Goal: Check status: Check status

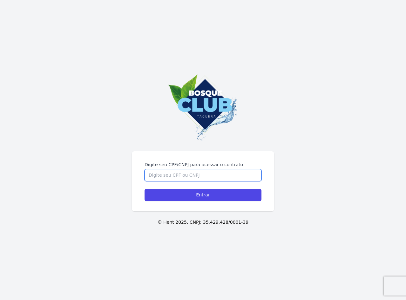
click at [222, 177] on input "Digite seu CPF/CNPJ para acessar o contrato" at bounding box center [203, 175] width 117 height 12
type input "37474363828"
click at [145, 189] on input "Entrar" at bounding box center [203, 195] width 117 height 12
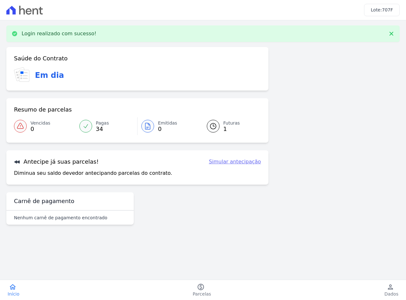
click at [201, 197] on div "Saúde do Contrato Em dia Resumo de parcelas Vencidas 0 Pagas 34 Emitidas 0 Futu…" at bounding box center [137, 137] width 262 height 180
click at [211, 122] on div at bounding box center [213, 126] width 13 height 13
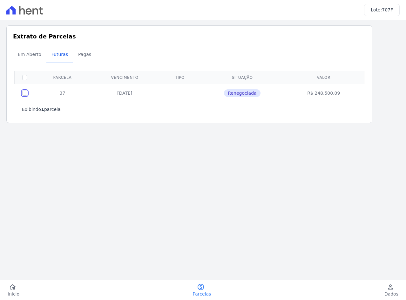
click at [25, 94] on input "checkbox" at bounding box center [24, 93] width 5 height 5
checkbox input "true"
click at [77, 58] on span "Pagas" at bounding box center [84, 54] width 21 height 13
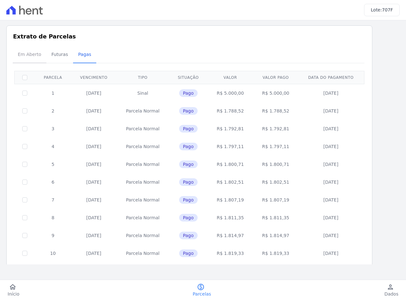
click at [38, 55] on span "Em Aberto" at bounding box center [29, 54] width 31 height 13
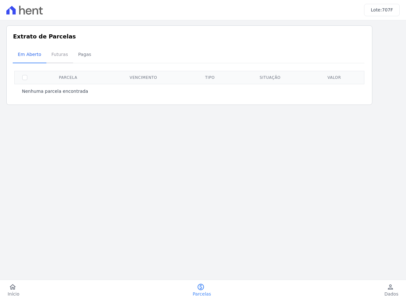
click at [63, 58] on span "Futuras" at bounding box center [60, 54] width 24 height 13
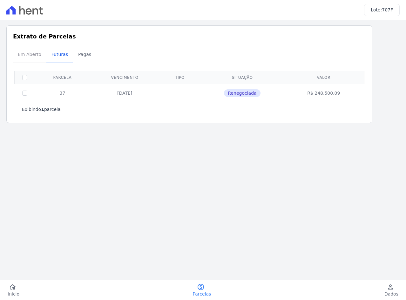
click at [26, 56] on span "Em Aberto" at bounding box center [29, 54] width 31 height 13
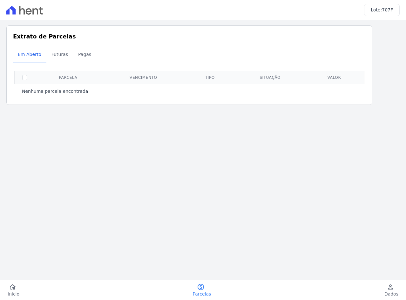
click at [26, 56] on span "Em Aberto" at bounding box center [29, 54] width 31 height 13
click at [51, 56] on span "Futuras" at bounding box center [60, 54] width 24 height 13
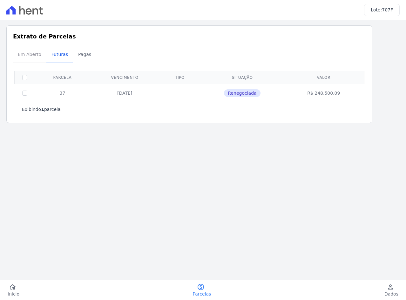
click at [27, 59] on span "Em Aberto" at bounding box center [29, 54] width 31 height 13
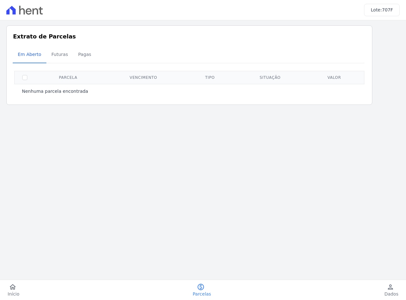
click at [24, 76] on input "checkbox" at bounding box center [24, 77] width 5 height 5
checkbox input "true"
click at [49, 56] on span "Futuras" at bounding box center [60, 54] width 24 height 13
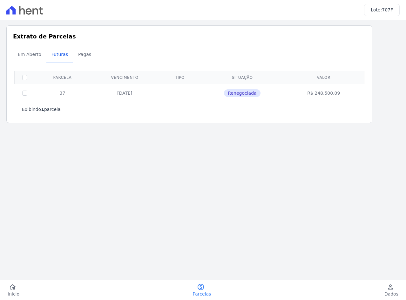
click at [83, 56] on span "Pagas" at bounding box center [84, 54] width 21 height 13
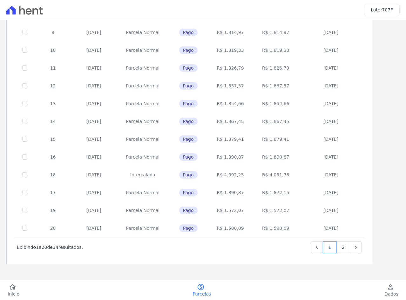
scroll to position [210, 0]
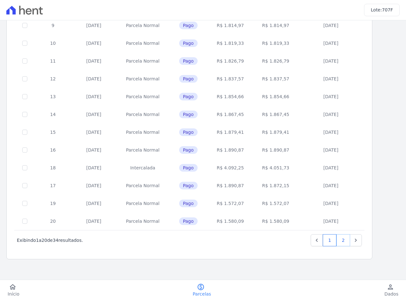
click at [340, 243] on link "2" at bounding box center [344, 240] width 14 height 12
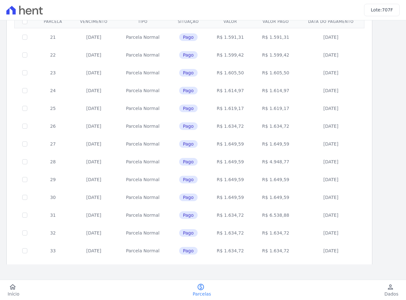
scroll to position [103, 0]
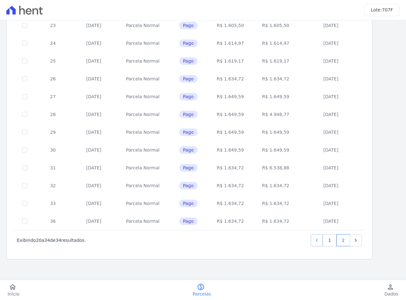
click at [319, 242] on icon "Previous" at bounding box center [317, 240] width 6 height 6
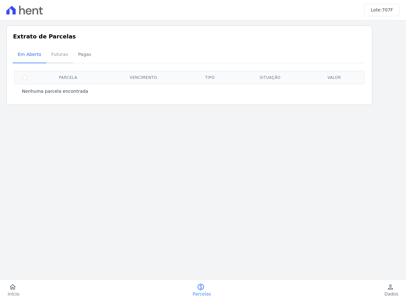
click at [54, 56] on span "Futuras" at bounding box center [60, 54] width 24 height 13
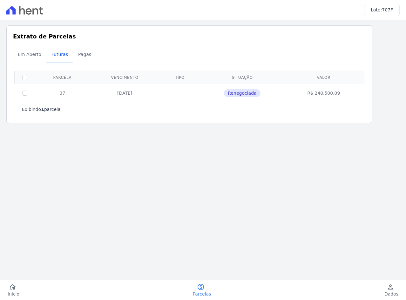
click at [71, 89] on td "37" at bounding box center [62, 93] width 55 height 18
click at [109, 95] on td "[DATE]" at bounding box center [125, 93] width 70 height 18
drag, startPoint x: 29, startPoint y: 79, endPoint x: 25, endPoint y: 78, distance: 4.6
click at [29, 79] on th at bounding box center [25, 77] width 21 height 13
click at [23, 77] on input "checkbox" at bounding box center [24, 77] width 5 height 5
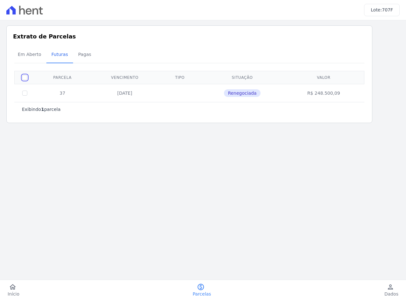
checkbox input "true"
click at [114, 107] on div "Exibindo 1 parcela" at bounding box center [189, 109] width 335 height 6
click at [250, 95] on span "Renegociada" at bounding box center [242, 93] width 36 height 8
click at [249, 94] on span "Renegociada" at bounding box center [242, 93] width 36 height 8
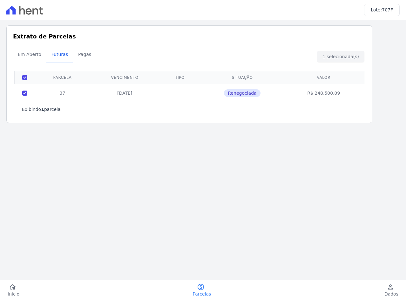
drag, startPoint x: 208, startPoint y: 163, endPoint x: 215, endPoint y: 225, distance: 62.0
click at [208, 163] on main "Listagem de parcelas Baixar PDF Extrato de Parcelas Em [GEOGRAPHIC_DATA] Futura…" at bounding box center [203, 142] width 406 height 244
click at [198, 290] on icon "paid" at bounding box center [201, 287] width 8 height 8
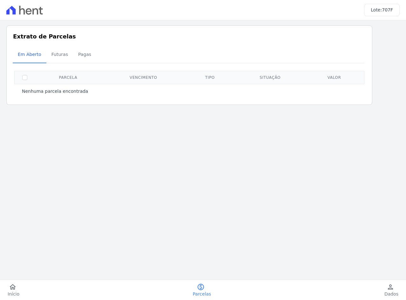
click at [114, 114] on main "Listagem de parcelas Baixar PDF Extrato de Parcelas Em [GEOGRAPHIC_DATA] Futura…" at bounding box center [203, 142] width 406 height 244
click at [22, 76] on th at bounding box center [25, 77] width 21 height 13
drag, startPoint x: 21, startPoint y: 76, endPoint x: 25, endPoint y: 63, distance: 13.8
click at [22, 76] on th at bounding box center [25, 77] width 21 height 13
click at [26, 38] on h3 "Extrato de Parcelas" at bounding box center [189, 36] width 353 height 9
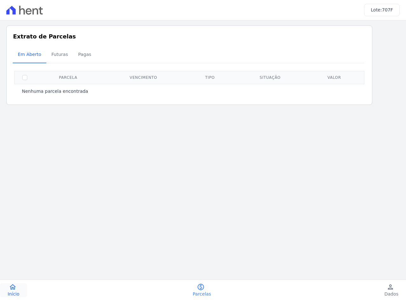
click at [22, 289] on link "home Início" at bounding box center [13, 290] width 27 height 14
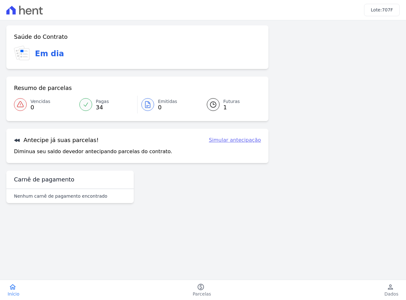
click at [221, 104] on link "Futuras 1" at bounding box center [230, 105] width 62 height 18
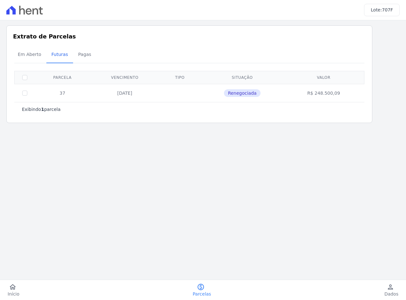
click at [130, 98] on td "[DATE]" at bounding box center [125, 93] width 70 height 18
click at [127, 95] on td "[DATE]" at bounding box center [125, 93] width 70 height 18
click at [128, 95] on td "[DATE]" at bounding box center [125, 93] width 70 height 18
click at [128, 96] on td "[DATE]" at bounding box center [125, 93] width 70 height 18
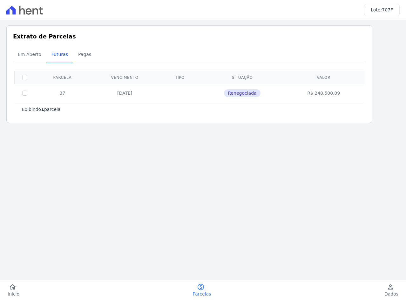
click at [142, 121] on div "Extrato de Parcelas Em [GEOGRAPHIC_DATA] Futuras [GEOGRAPHIC_DATA] 0 selecionad…" at bounding box center [189, 74] width 366 height 98
click at [390, 291] on span "Dados" at bounding box center [392, 294] width 14 height 6
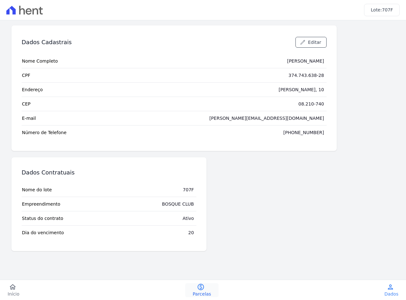
click at [200, 293] on span "Parcelas" at bounding box center [202, 294] width 18 height 6
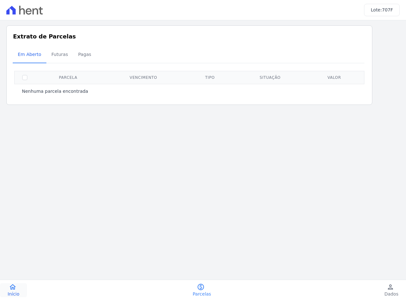
click at [15, 289] on icon "home" at bounding box center [13, 287] width 8 height 8
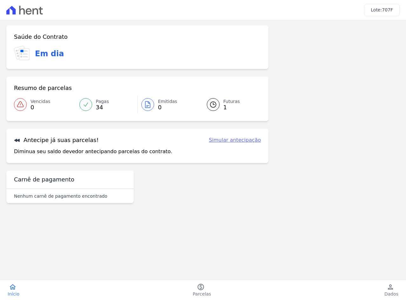
click at [38, 62] on div "Saúde do Contrato Em dia" at bounding box center [137, 47] width 262 height 44
click at [41, 55] on h3 "Em dia" at bounding box center [49, 53] width 29 height 11
click at [24, 110] on link "Vencidas 0" at bounding box center [45, 105] width 62 height 18
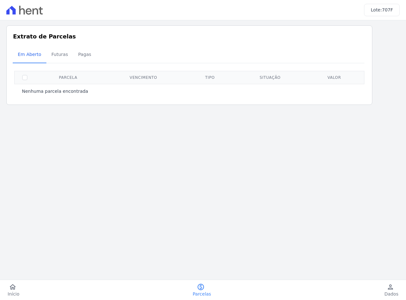
click at [24, 109] on div "Listagem de parcelas Baixar PDF Extrato de Parcelas Em [GEOGRAPHIC_DATA] Futura…" at bounding box center [203, 65] width 406 height 90
click at [27, 49] on span "Em Aberto" at bounding box center [29, 54] width 31 height 13
drag, startPoint x: 27, startPoint y: 49, endPoint x: 29, endPoint y: 56, distance: 7.3
click at [29, 56] on span "Em Aberto" at bounding box center [29, 54] width 31 height 13
click at [59, 52] on span "Futuras" at bounding box center [60, 54] width 24 height 13
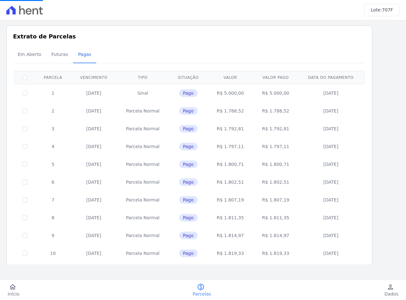
click at [21, 33] on h3 "Extrato de Parcelas" at bounding box center [189, 36] width 353 height 9
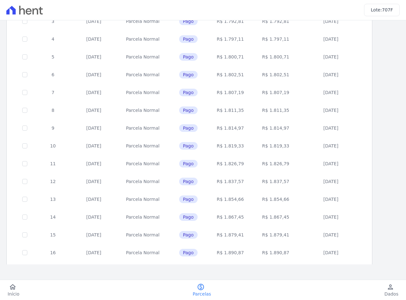
scroll to position [159, 0]
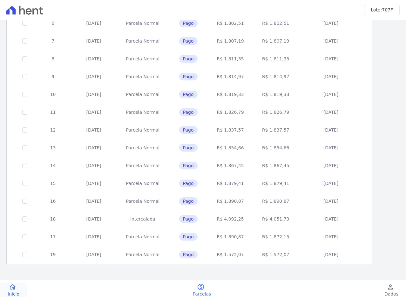
click at [21, 293] on link "home Início" at bounding box center [13, 290] width 27 height 14
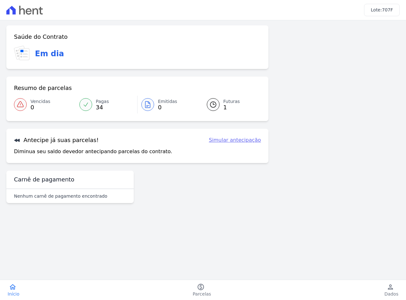
click at [48, 141] on h3 "Antecipe já suas parcelas!" at bounding box center [56, 140] width 85 height 8
click at [58, 201] on div "Nenhum carnê de pagamento encontrado" at bounding box center [69, 196] width 127 height 14
click at [242, 143] on link "Simular antecipação" at bounding box center [235, 140] width 52 height 8
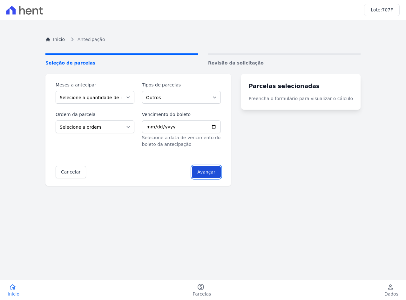
click at [209, 175] on input "Avançar" at bounding box center [206, 172] width 29 height 12
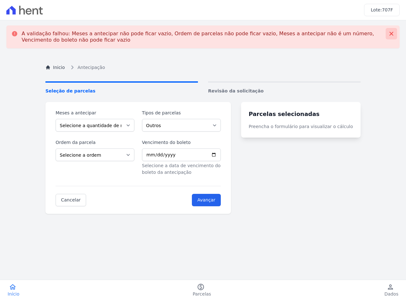
click at [388, 35] on icon at bounding box center [391, 34] width 6 height 6
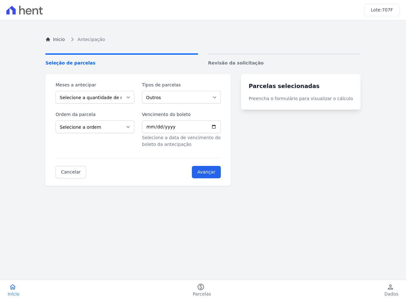
click at [28, 3] on div "Lote: 707F" at bounding box center [203, 10] width 406 height 20
click at [31, 9] on icon at bounding box center [24, 10] width 37 height 9
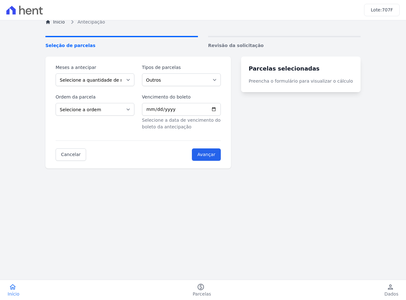
scroll to position [66, 0]
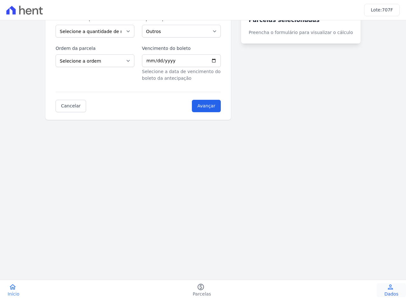
click at [392, 289] on icon "person" at bounding box center [391, 287] width 8 height 8
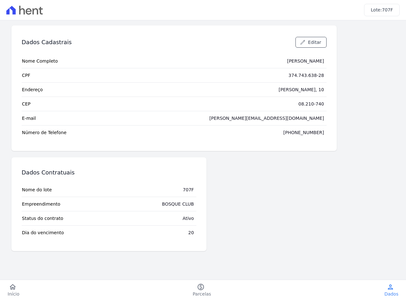
click at [37, 12] on icon at bounding box center [24, 10] width 37 height 9
click at [12, 291] on span "Início" at bounding box center [14, 294] width 12 height 6
